Goal: Task Accomplishment & Management: Complete application form

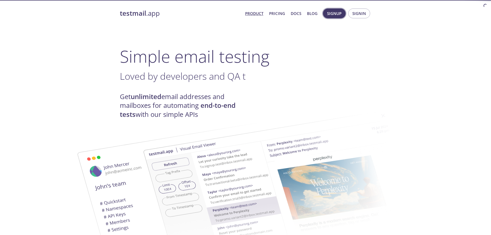
click at [343, 13] on button "Signup" at bounding box center [334, 14] width 23 height 10
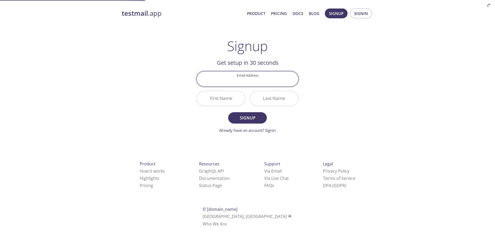
click at [258, 75] on input "Email Address" at bounding box center [248, 78] width 102 height 15
click at [259, 73] on input "Email Address" at bounding box center [248, 78] width 102 height 15
click at [336, 66] on div "testmail .app Product Pricing Docs Blog Signup Signin Signup Get setup in 30 se…" at bounding box center [247, 123] width 264 height 237
click at [240, 71] on div at bounding box center [247, 78] width 102 height 15
click at [244, 79] on input "Email Address" at bounding box center [248, 78] width 102 height 15
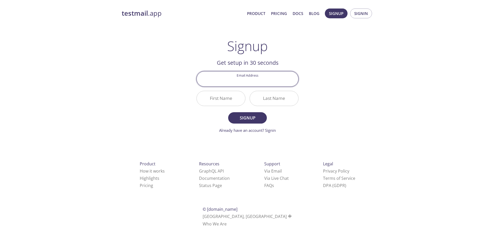
type input "[EMAIL_ADDRESS][DOMAIN_NAME]"
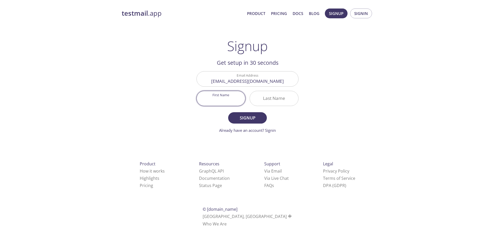
click at [215, 96] on input "First Name" at bounding box center [221, 98] width 48 height 15
type input "[PERSON_NAME]"
click at [228, 112] on button "Signup" at bounding box center [247, 117] width 39 height 11
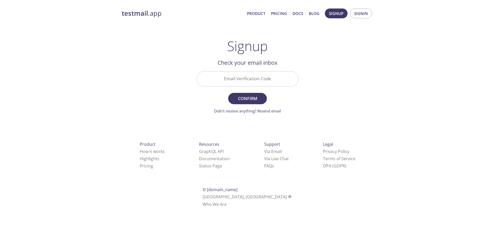
drag, startPoint x: 249, startPoint y: 83, endPoint x: 256, endPoint y: 75, distance: 10.2
click at [249, 83] on input "Email Verification Code" at bounding box center [248, 78] width 102 height 15
paste input "6QS2H2N"
type input "6QS2H2N"
click at [249, 103] on button "Confirm" at bounding box center [247, 98] width 39 height 11
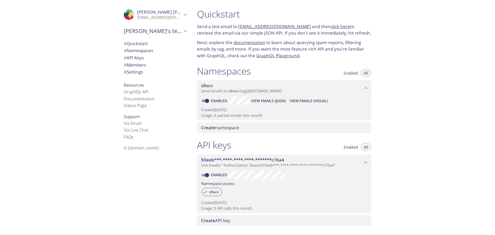
drag, startPoint x: 221, startPoint y: 64, endPoint x: 212, endPoint y: 24, distance: 40.6
click at [151, 31] on span "[PERSON_NAME]'s team" at bounding box center [153, 30] width 58 height 7
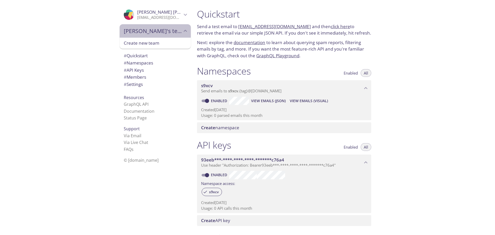
click at [151, 31] on span "[PERSON_NAME]'s team" at bounding box center [153, 30] width 58 height 7
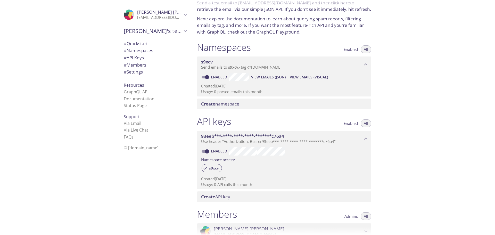
drag, startPoint x: 201, startPoint y: 26, endPoint x: 204, endPoint y: 36, distance: 10.3
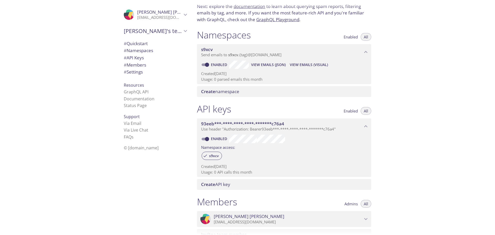
scroll to position [132, 0]
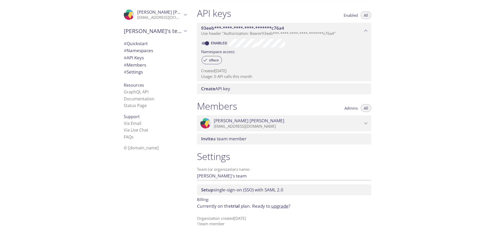
drag, startPoint x: 416, startPoint y: 72, endPoint x: 402, endPoint y: 121, distance: 50.6
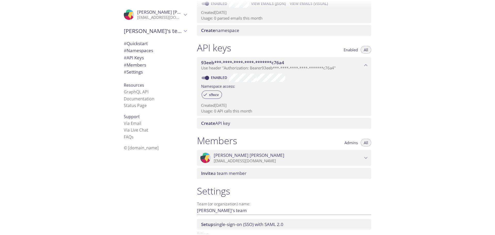
scroll to position [0, 0]
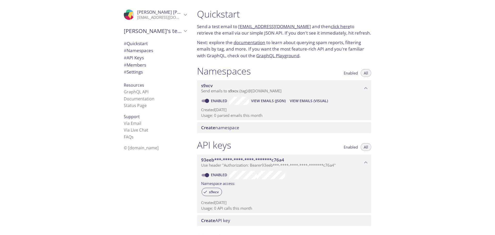
drag, startPoint x: 229, startPoint y: 149, endPoint x: 234, endPoint y: 66, distance: 82.6
click at [151, 44] on span "# Quickstart" at bounding box center [155, 43] width 63 height 7
